Goal: Feedback & Contribution: Leave review/rating

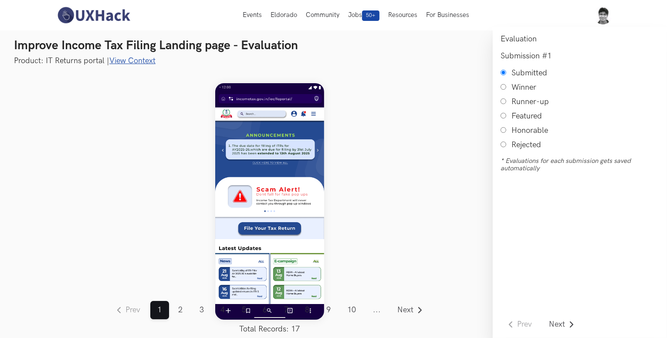
scroll to position [6, 0]
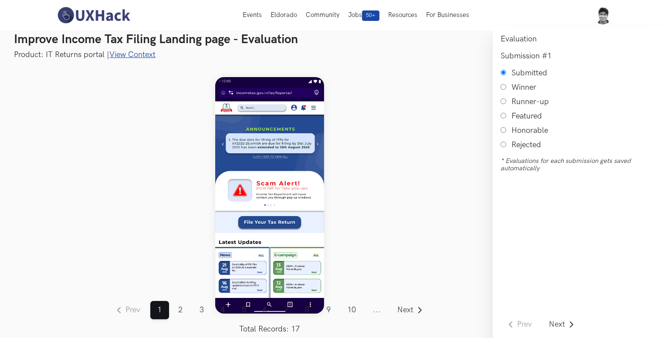
click at [126, 54] on link "View Context" at bounding box center [132, 54] width 46 height 9
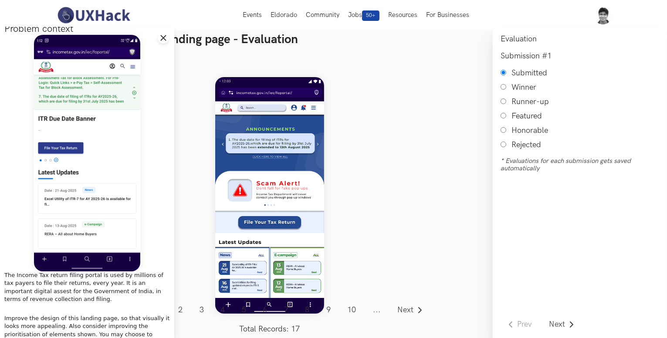
scroll to position [0, 0]
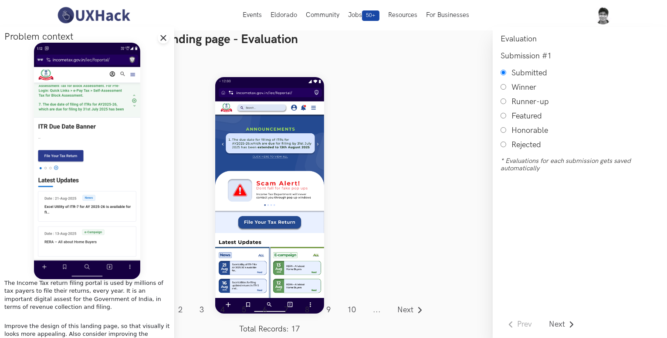
click at [197, 170] on div "Prev ... 1 2 3 4 5 6 7 8 9 10 11 12 13 14 15 16 17 ... Next Total Records: 17" at bounding box center [270, 195] width 446 height 271
click at [165, 39] on icon "Close drawer panel" at bounding box center [163, 37] width 7 height 7
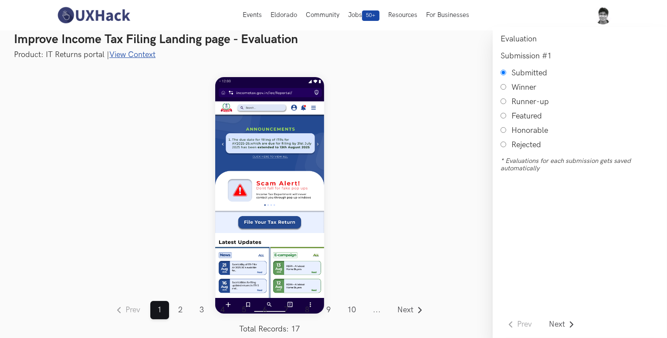
scroll to position [6, 0]
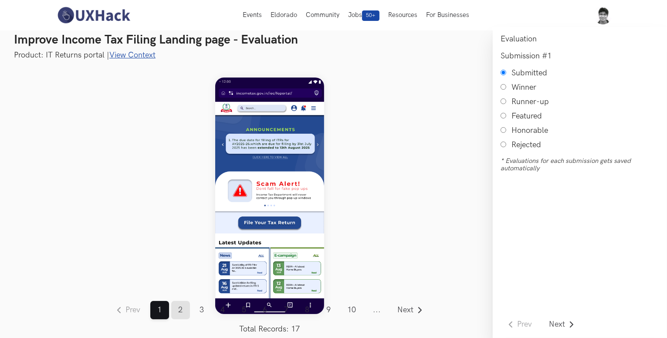
click at [173, 307] on link "2" at bounding box center [180, 310] width 19 height 18
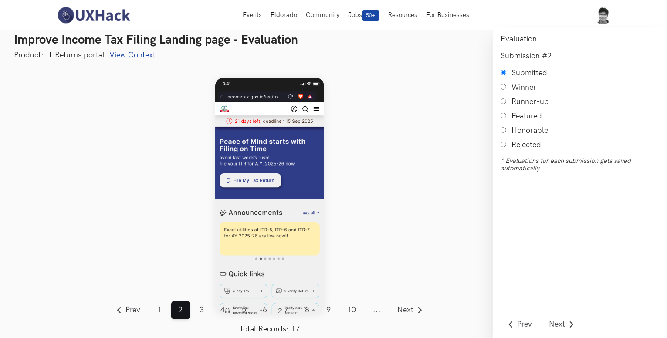
click at [502, 131] on input "Honorable" at bounding box center [504, 130] width 6 height 6
radio input "true"
click at [409, 308] on span "Next" at bounding box center [406, 310] width 16 height 8
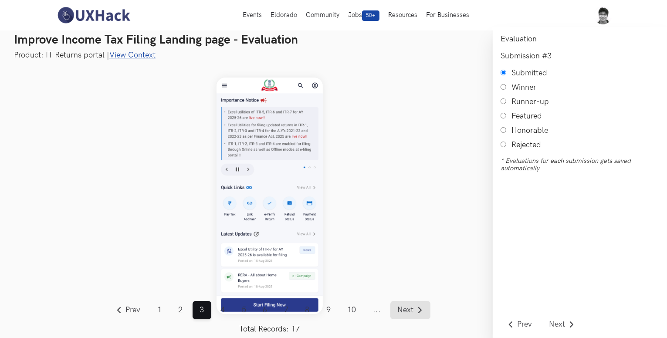
click at [409, 308] on span "Next" at bounding box center [406, 310] width 16 height 8
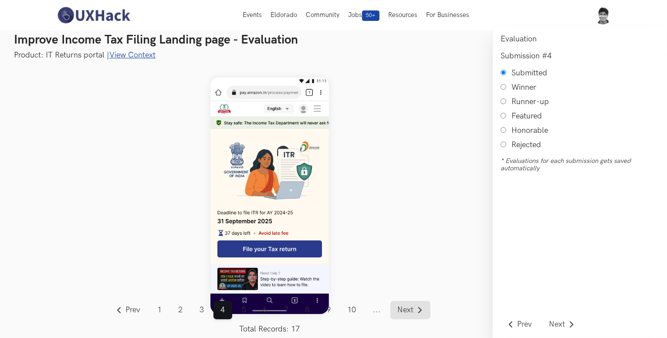
click at [417, 307] on link "Next" at bounding box center [410, 310] width 40 height 18
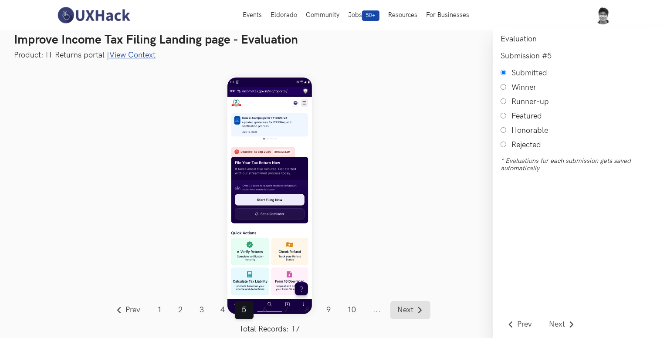
click at [417, 307] on link "Next" at bounding box center [410, 310] width 40 height 18
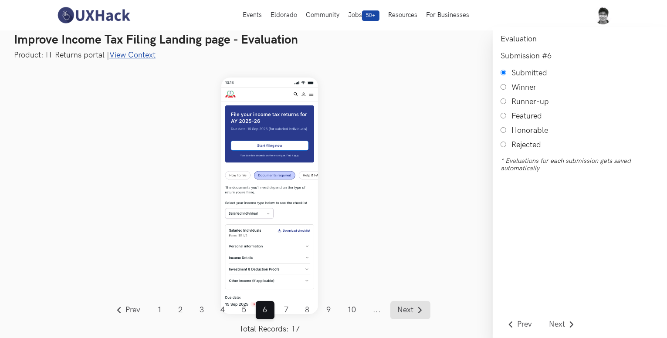
click at [417, 307] on link "Next" at bounding box center [410, 310] width 40 height 18
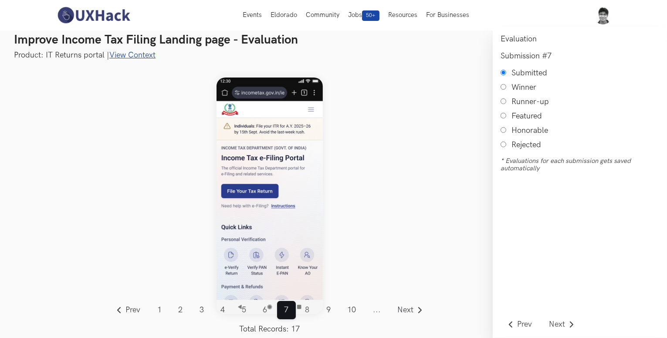
click at [503, 133] on input "Honorable" at bounding box center [504, 130] width 6 height 6
radio input "true"
click at [406, 305] on link "Next" at bounding box center [410, 310] width 40 height 18
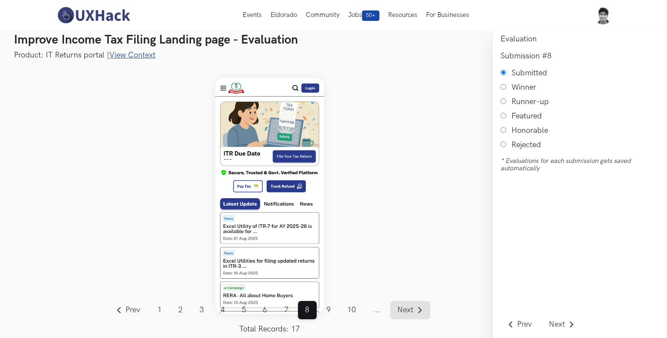
click at [406, 305] on link "Next" at bounding box center [410, 310] width 40 height 18
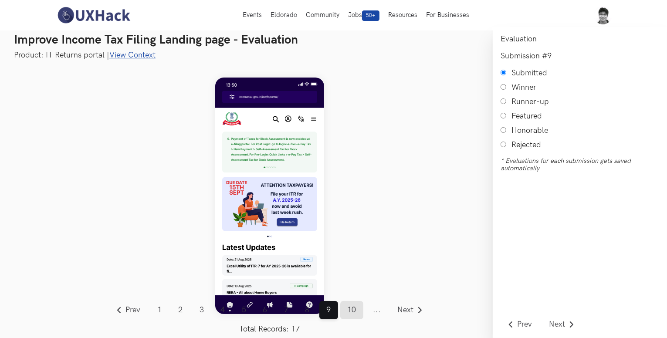
click at [355, 313] on link "10" at bounding box center [351, 310] width 23 height 18
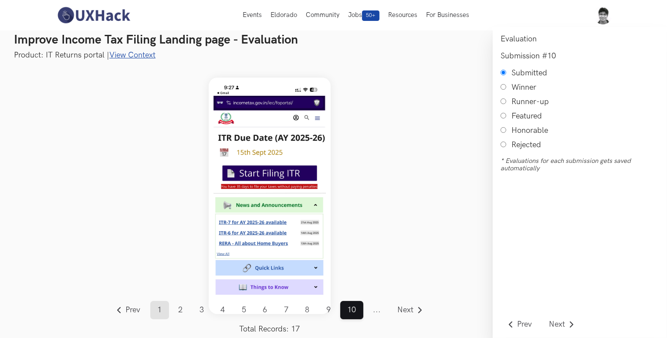
click at [162, 309] on link "1" at bounding box center [159, 310] width 19 height 18
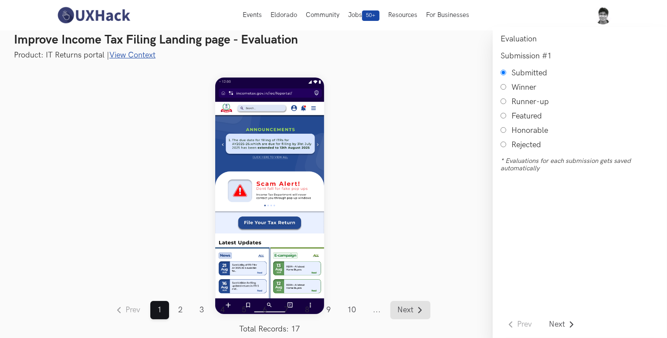
click at [414, 307] on span "Next" at bounding box center [406, 310] width 16 height 8
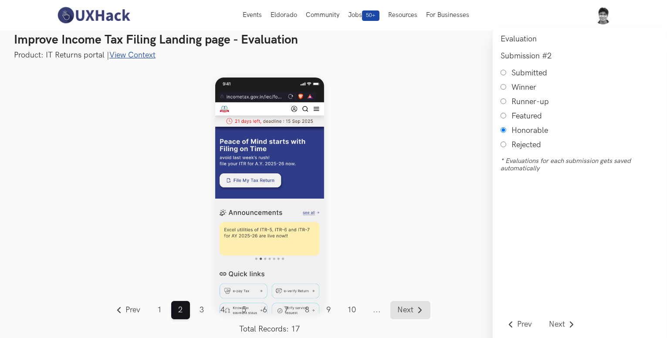
click at [414, 307] on span "Next" at bounding box center [406, 310] width 16 height 8
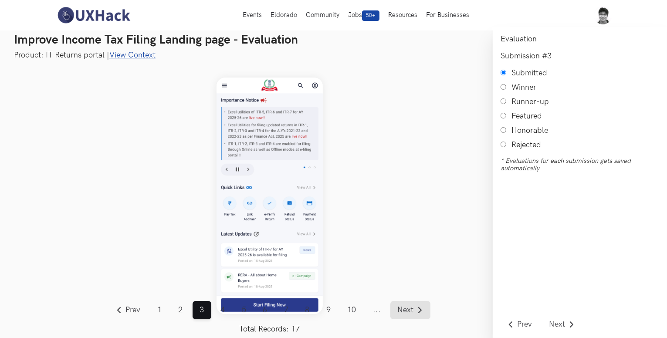
click at [414, 307] on span "Next" at bounding box center [406, 310] width 16 height 8
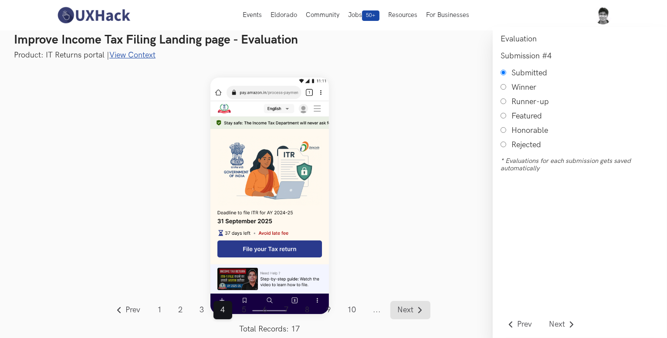
click at [396, 313] on link "Next" at bounding box center [410, 310] width 40 height 18
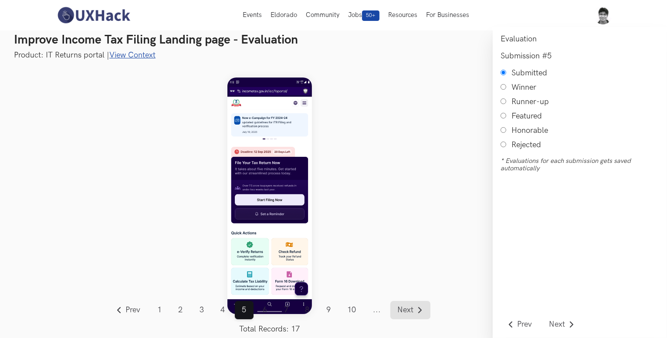
click at [396, 313] on link "Next" at bounding box center [410, 310] width 40 height 18
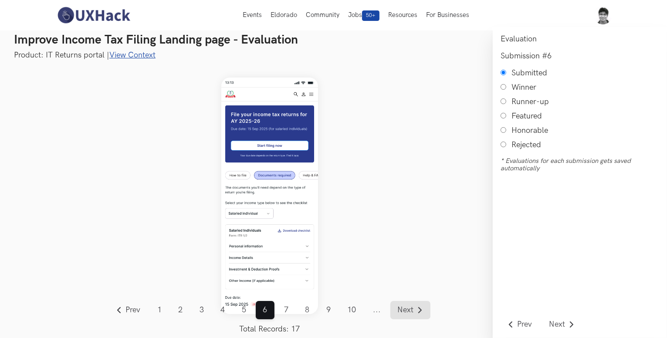
click at [396, 313] on link "Next" at bounding box center [410, 310] width 40 height 18
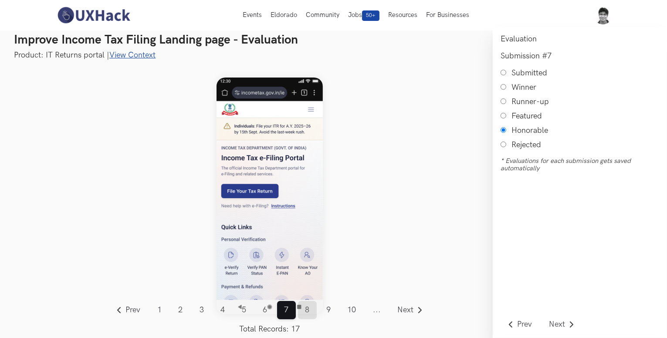
click at [307, 307] on link "8" at bounding box center [307, 310] width 19 height 18
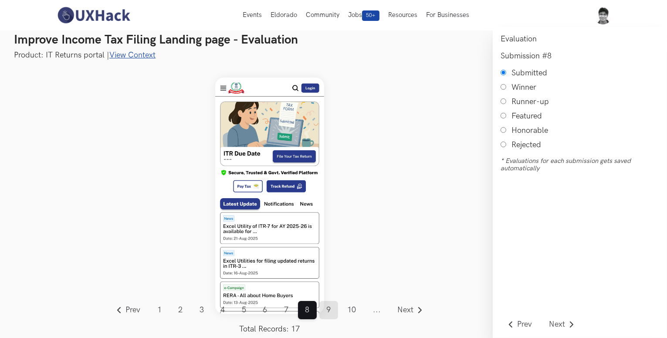
click at [330, 311] on link "9" at bounding box center [328, 310] width 19 height 18
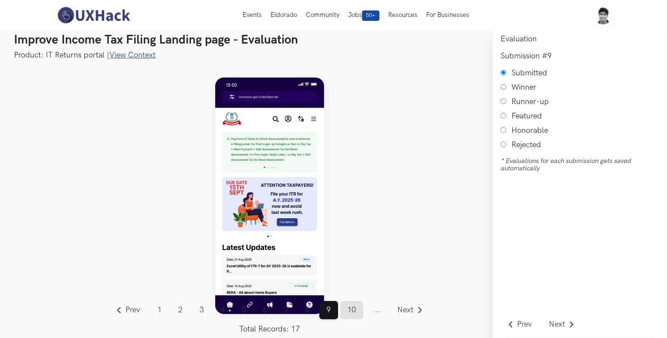
click at [352, 309] on link "10" at bounding box center [351, 310] width 23 height 18
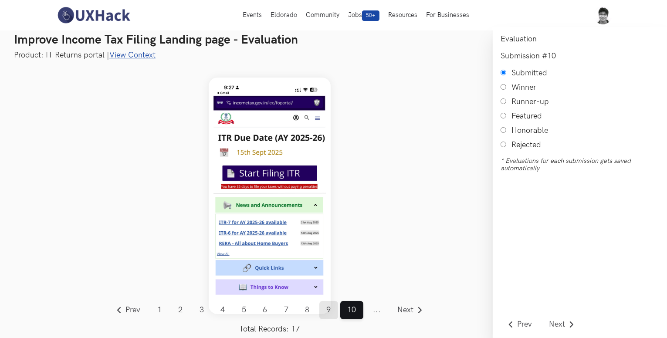
click at [336, 309] on link "9" at bounding box center [328, 310] width 19 height 18
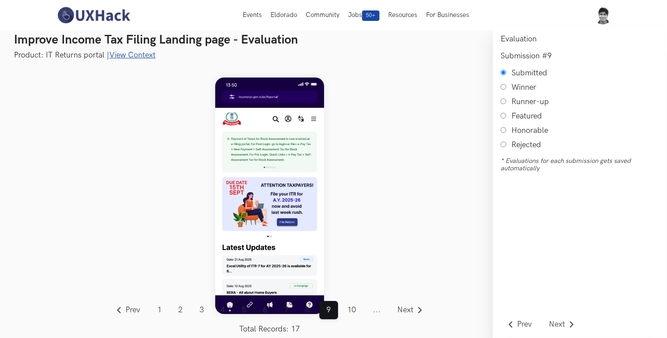
click at [378, 312] on span "..." at bounding box center [377, 310] width 22 height 18
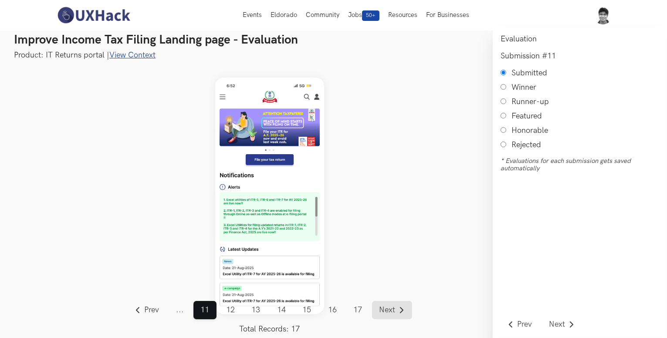
click at [385, 310] on span "Next" at bounding box center [387, 310] width 16 height 8
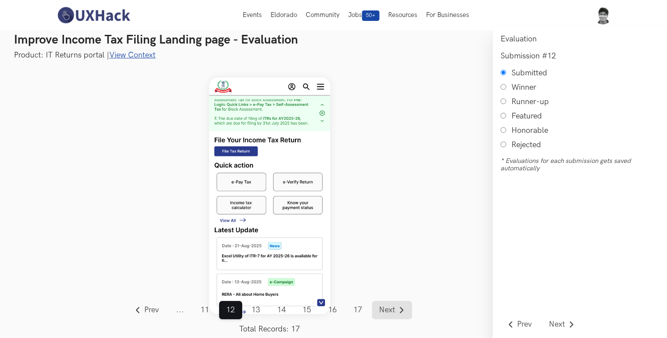
click at [385, 310] on span "Next" at bounding box center [387, 310] width 16 height 8
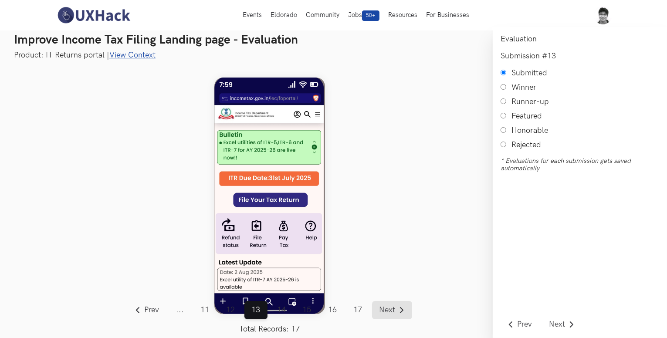
click at [385, 310] on span "Next" at bounding box center [387, 310] width 16 height 8
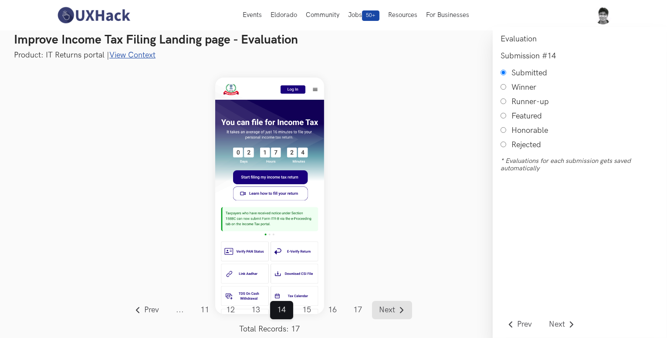
click at [385, 310] on span "Next" at bounding box center [387, 310] width 16 height 8
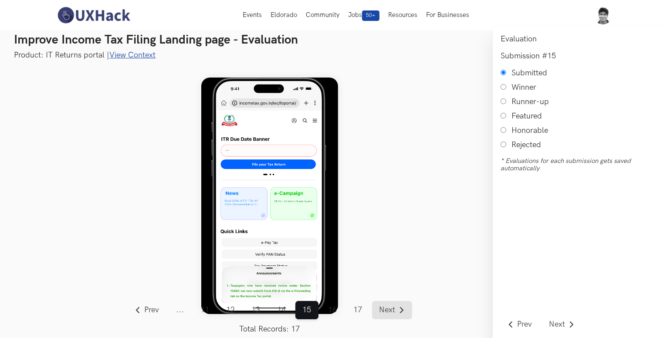
click at [385, 310] on span "Next" at bounding box center [387, 310] width 16 height 8
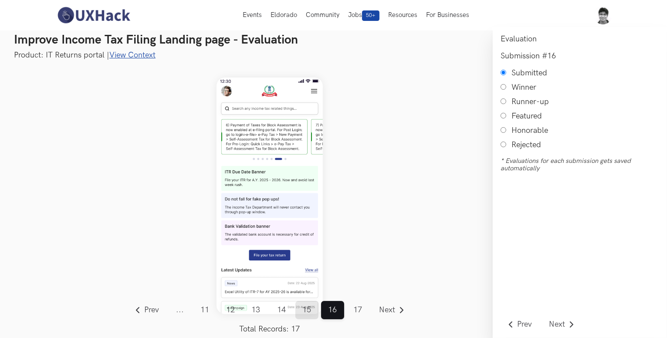
click at [310, 309] on link "15" at bounding box center [306, 310] width 23 height 18
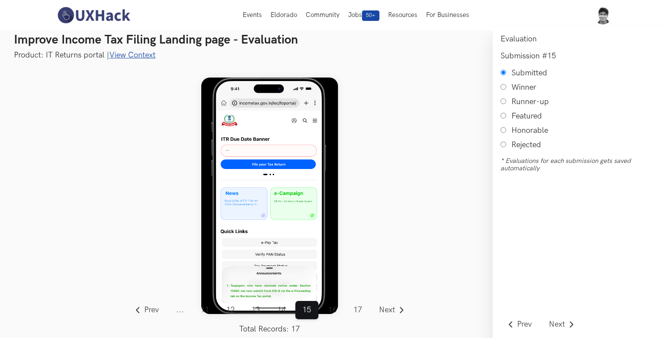
click at [502, 146] on input "Rejected" at bounding box center [504, 145] width 6 height 6
radio input "true"
click at [324, 304] on link "16" at bounding box center [332, 310] width 23 height 18
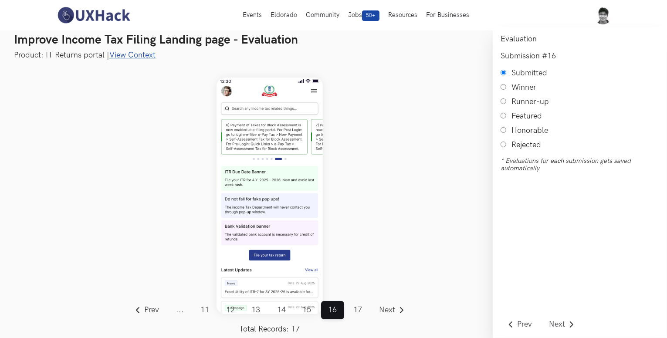
click at [502, 147] on input "Rejected" at bounding box center [504, 145] width 6 height 6
radio input "true"
click at [359, 303] on link "17" at bounding box center [357, 310] width 23 height 18
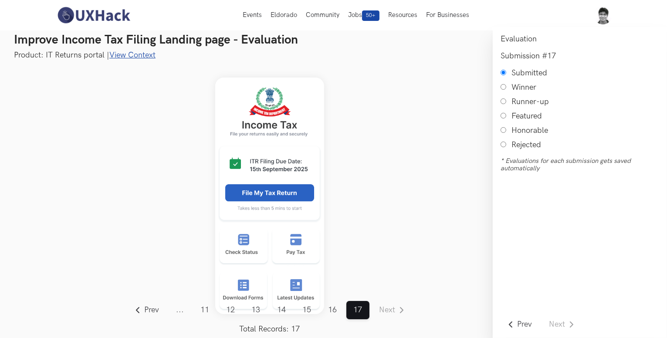
click at [502, 133] on input "Honorable" at bounding box center [504, 130] width 6 height 6
radio input "true"
click at [287, 305] on link "14" at bounding box center [281, 310] width 23 height 18
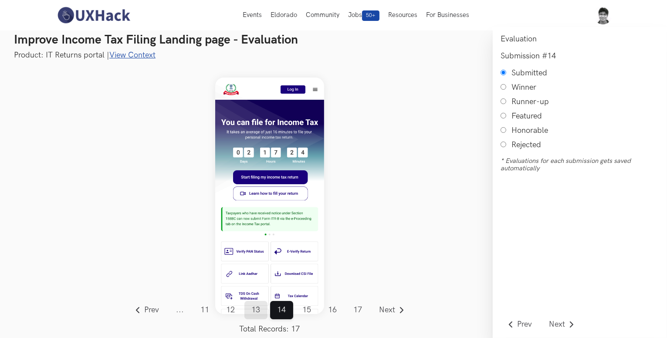
click at [255, 313] on link "13" at bounding box center [255, 310] width 23 height 18
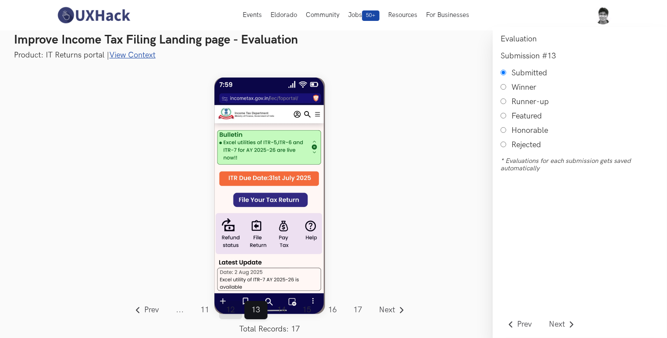
click at [231, 312] on link "12" at bounding box center [230, 310] width 23 height 18
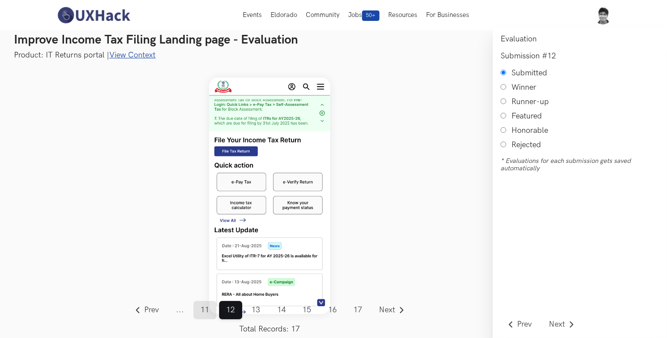
click at [204, 311] on link "11" at bounding box center [204, 310] width 23 height 18
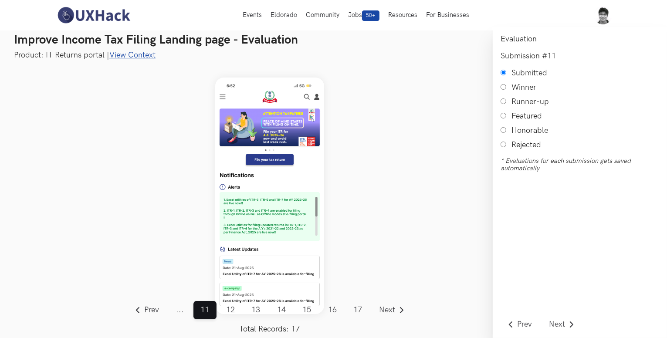
click at [180, 309] on span "..." at bounding box center [180, 310] width 22 height 18
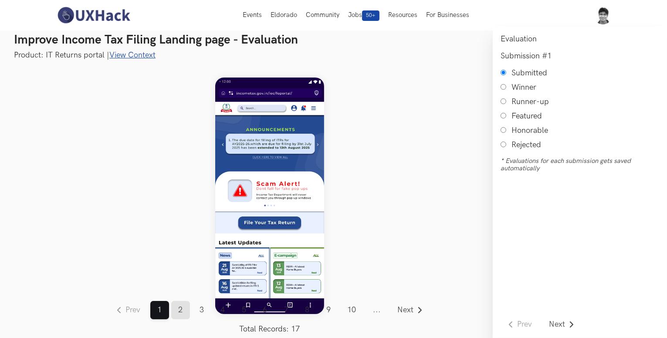
click at [182, 309] on link "2" at bounding box center [180, 310] width 19 height 18
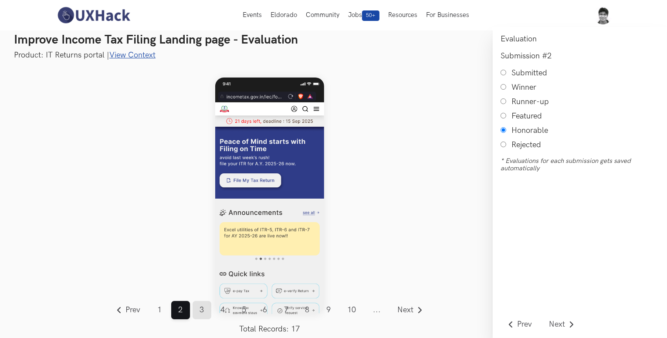
click at [196, 311] on link "3" at bounding box center [202, 310] width 19 height 18
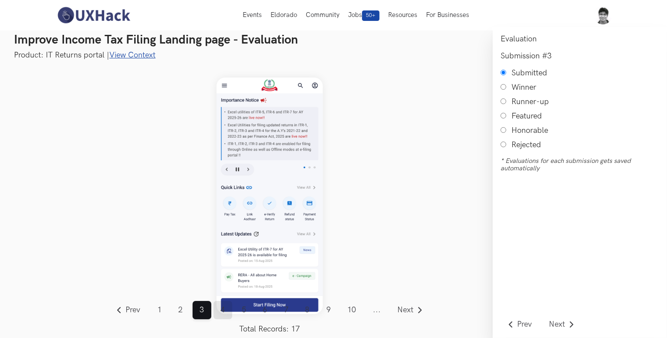
click at [225, 314] on link "4" at bounding box center [223, 310] width 19 height 18
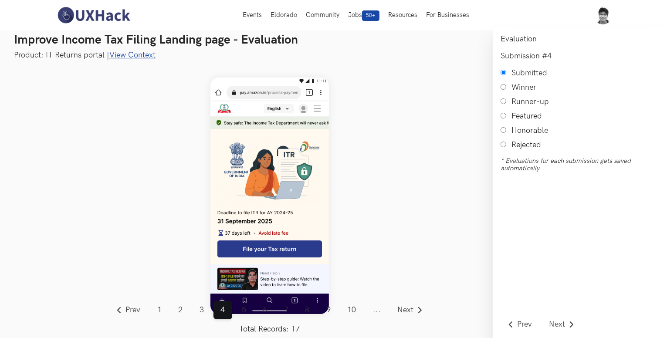
click at [505, 131] on input "Honorable" at bounding box center [504, 130] width 6 height 6
radio input "true"
click at [244, 310] on link "5" at bounding box center [244, 310] width 19 height 18
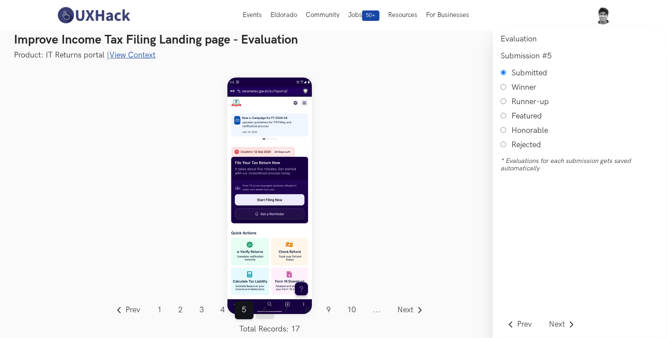
click at [264, 311] on link "6" at bounding box center [265, 310] width 19 height 18
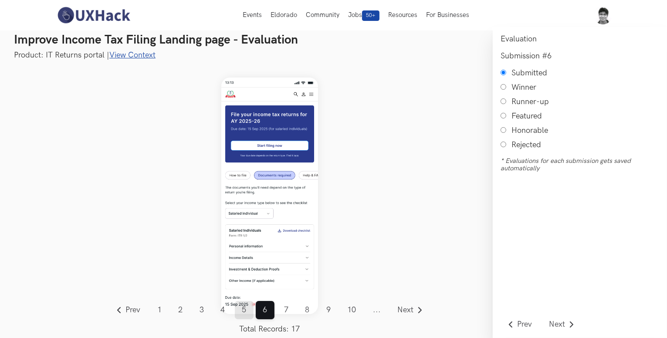
click at [244, 311] on link "5" at bounding box center [244, 310] width 19 height 18
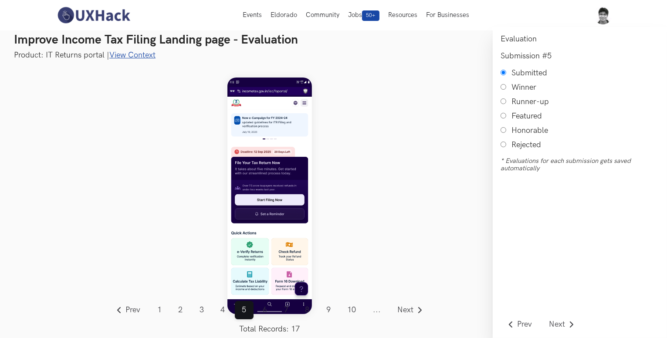
click at [502, 133] on input "Honorable" at bounding box center [504, 130] width 6 height 6
radio input "true"
click at [260, 312] on link "6" at bounding box center [265, 310] width 19 height 18
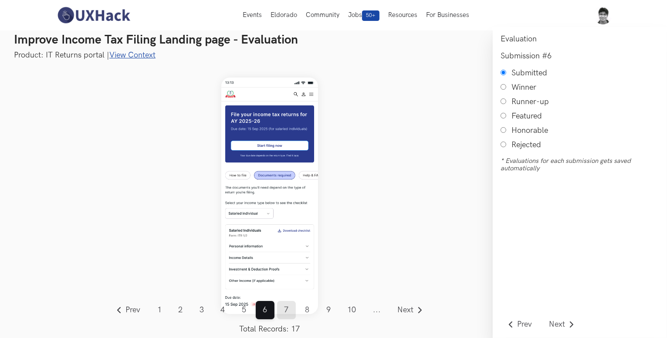
click at [294, 312] on link "7" at bounding box center [286, 310] width 19 height 18
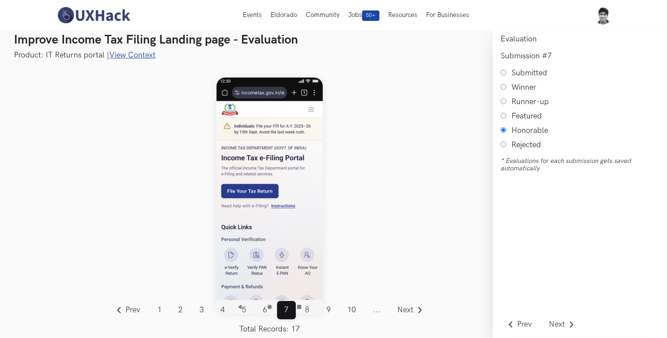
click at [318, 311] on ol "Prev ... 1 2 3 4 5 6 7 8 9 10 11 12 13 14 15 16 17 ... Next" at bounding box center [270, 310] width 322 height 18
click at [333, 311] on link "9" at bounding box center [328, 310] width 19 height 18
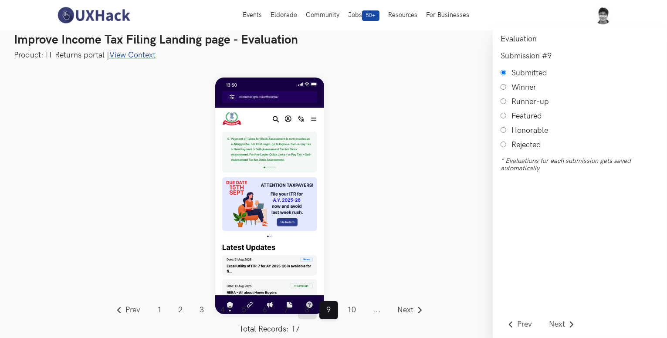
click at [316, 313] on link "8" at bounding box center [307, 310] width 19 height 18
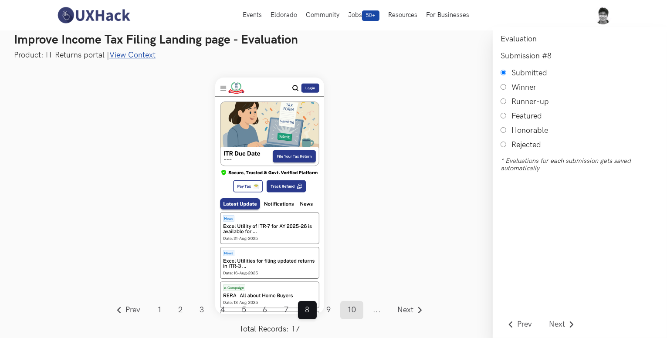
click at [360, 313] on link "10" at bounding box center [351, 310] width 23 height 18
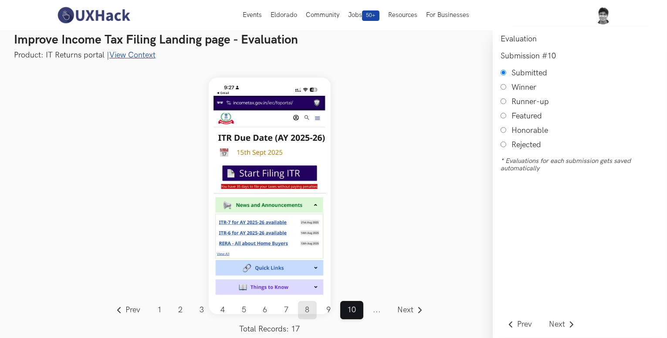
click at [311, 310] on link "8" at bounding box center [307, 310] width 19 height 18
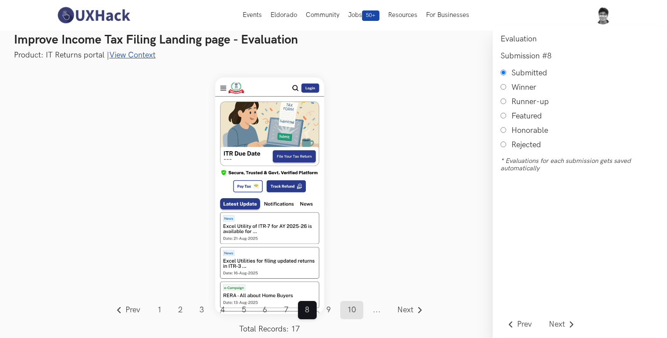
click at [352, 311] on link "10" at bounding box center [351, 310] width 23 height 18
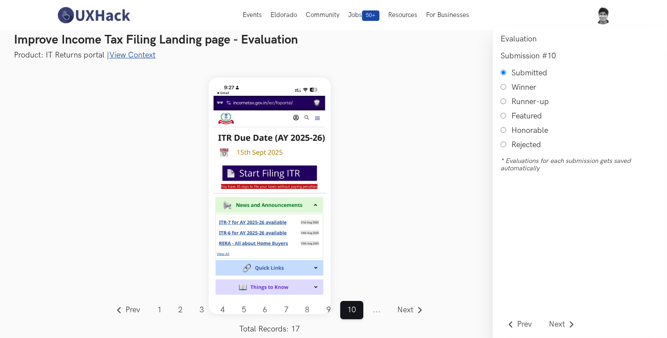
click at [375, 309] on span "..." at bounding box center [377, 310] width 22 height 18
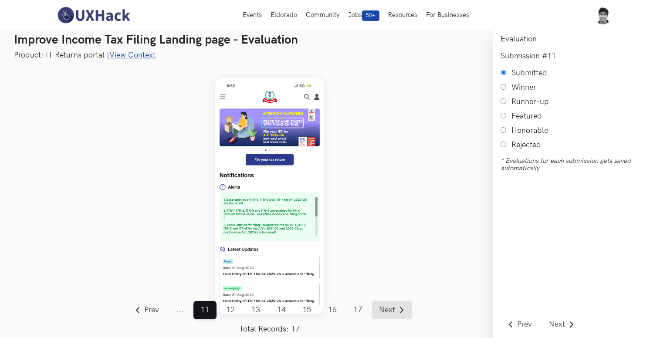
click at [387, 308] on span "Next" at bounding box center [387, 310] width 16 height 8
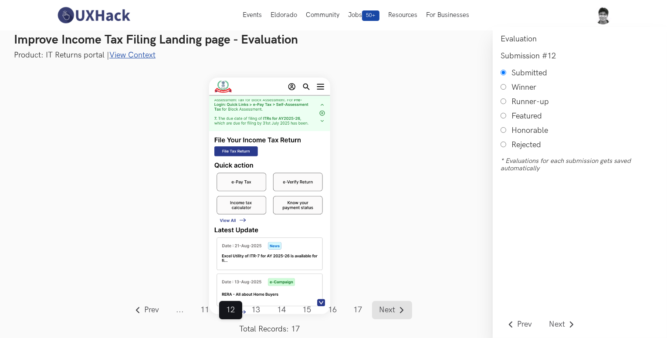
click at [387, 308] on span "Next" at bounding box center [387, 310] width 16 height 8
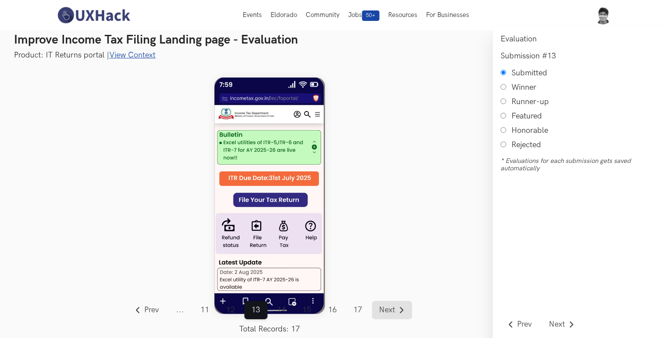
click at [387, 308] on span "Next" at bounding box center [387, 310] width 16 height 8
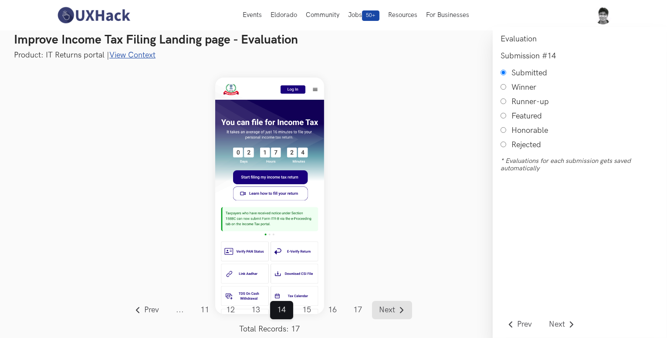
click at [387, 308] on span "Next" at bounding box center [387, 310] width 16 height 8
